Goal: Browse casually

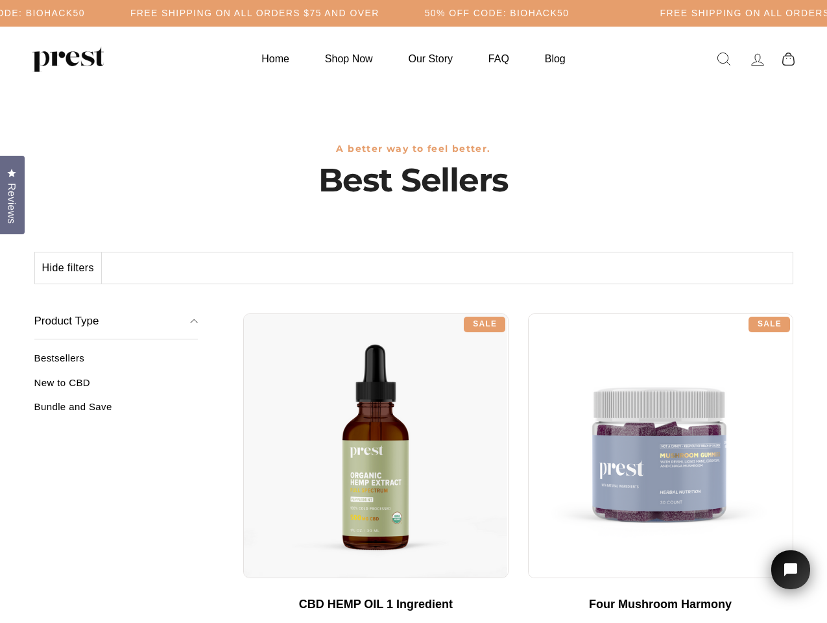
click at [413, 311] on div "**********" at bounding box center [518, 309] width 550 height 10
click at [413, 13] on h5 "50% OFF CODE: BIOHACK50" at bounding box center [383, 13] width 145 height 11
click at [69, 268] on button "Hide filters" at bounding box center [68, 267] width 67 height 31
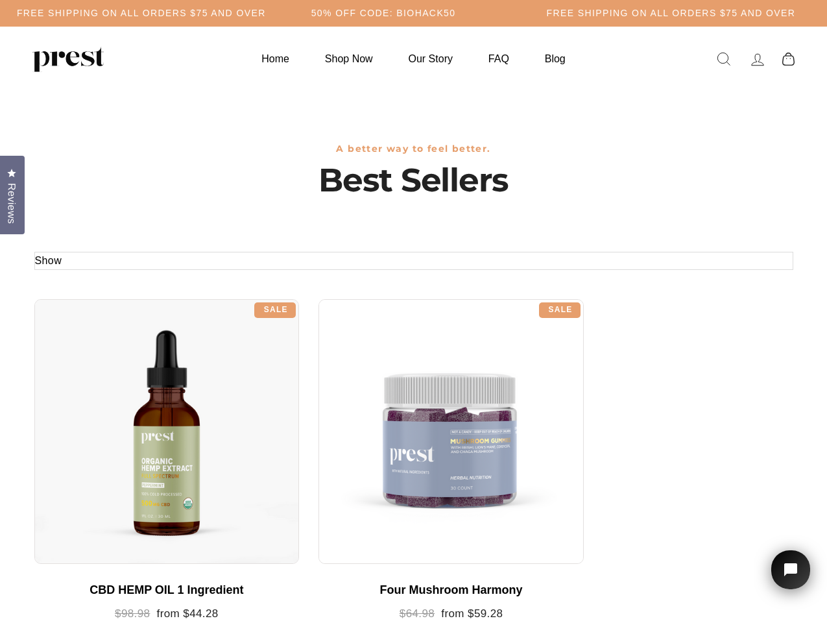
click at [116, 387] on div at bounding box center [166, 431] width 265 height 265
click at [116, 411] on div at bounding box center [166, 431] width 265 height 265
click at [12, 193] on span "Reviews" at bounding box center [11, 203] width 17 height 41
click at [791, 570] on icon "Open chat widget" at bounding box center [798, 570] width 20 height 20
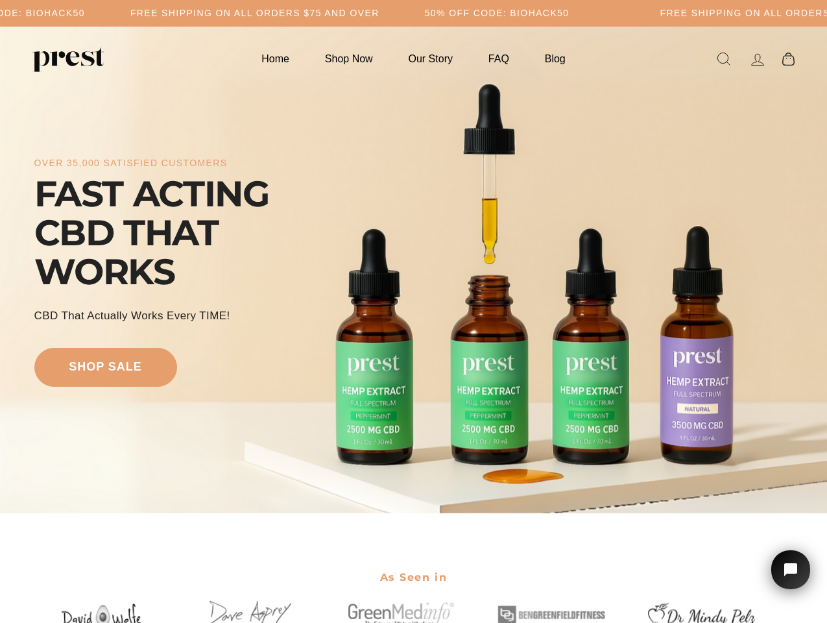
click at [413, 311] on div "over 35,000 satisfied customers FAST ACTING CBD THAT WORKS CBD That Actually Wo…" at bounding box center [413, 270] width 759 height 383
click at [380, 13] on h5 "Free Shipping on all orders $75 and over" at bounding box center [254, 13] width 249 height 11
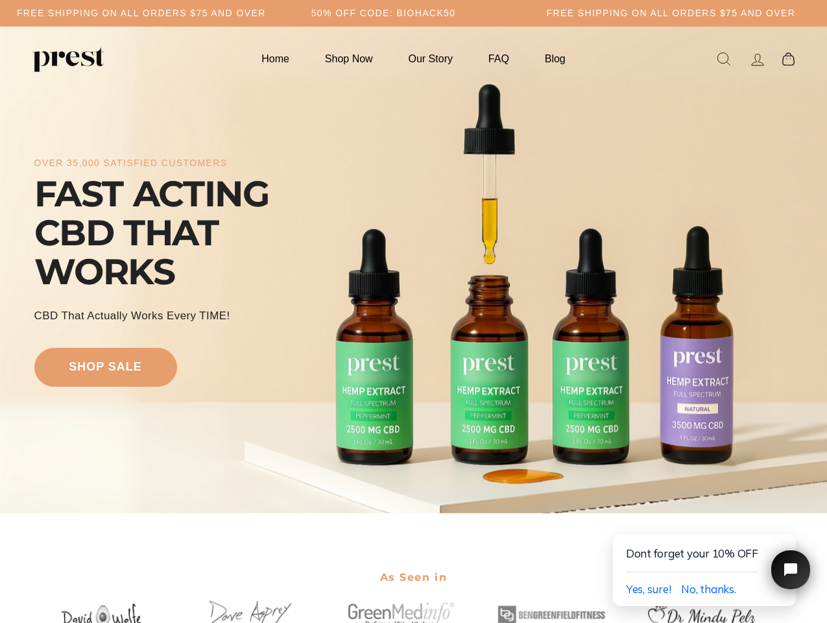
click at [413, 270] on div "over 35,000 satisfied customers FAST ACTING CBD THAT WORKS CBD That Actually Wo…" at bounding box center [413, 270] width 759 height 383
click at [791, 570] on icon "Close chat widget" at bounding box center [798, 570] width 20 height 20
